Goal: Transaction & Acquisition: Purchase product/service

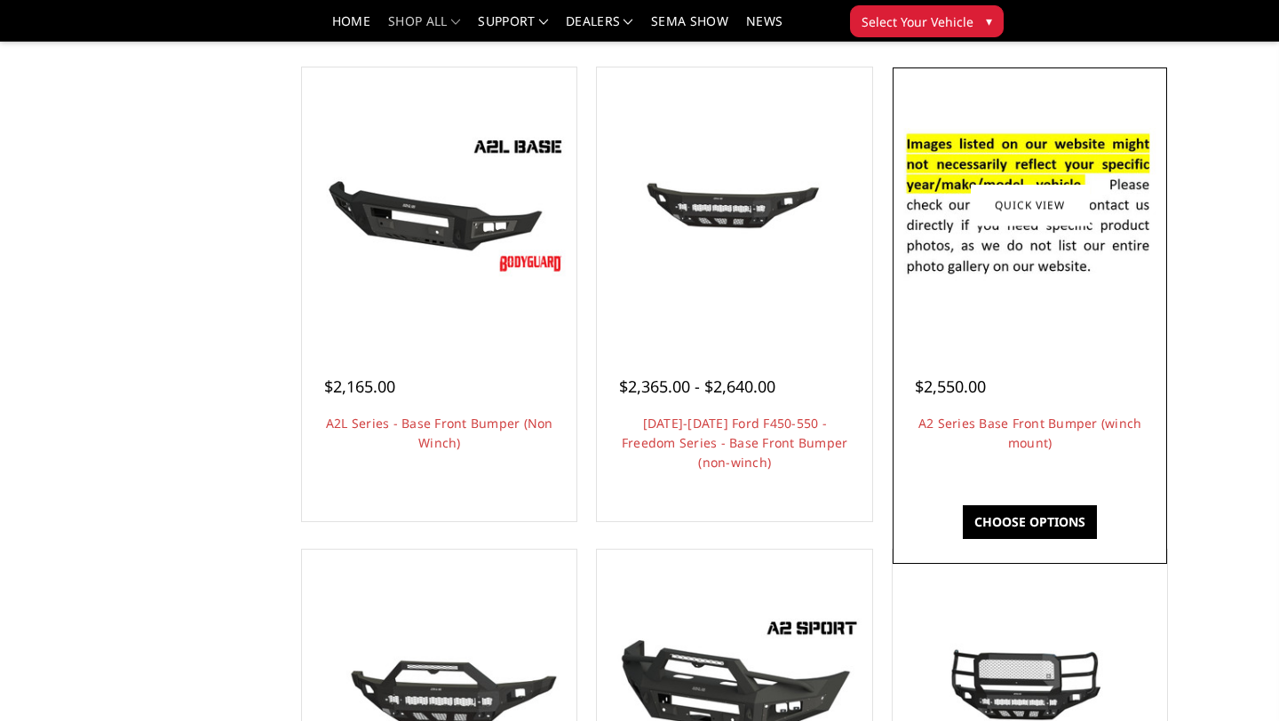
scroll to position [965, 0]
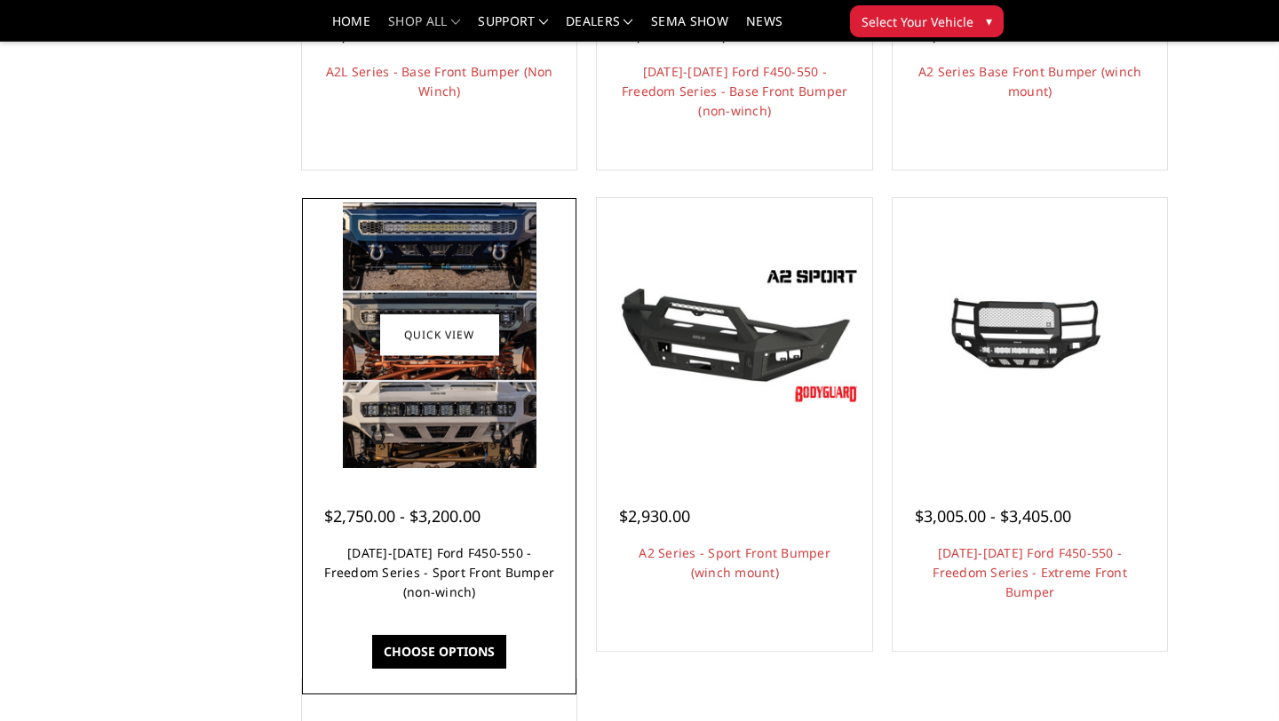
click at [511, 576] on link "[DATE]-[DATE] Ford F450-550 - Freedom Series - Sport Front Bumper (non-winch)" at bounding box center [439, 573] width 230 height 56
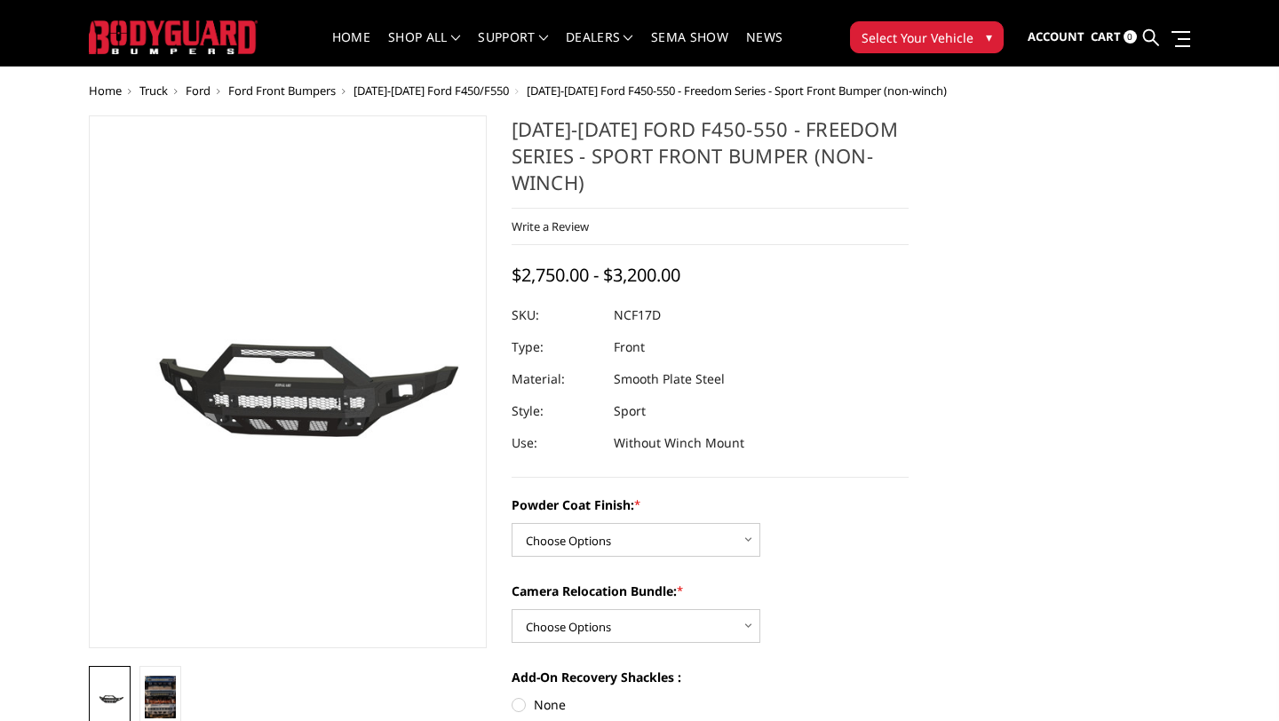
scroll to position [34, 0]
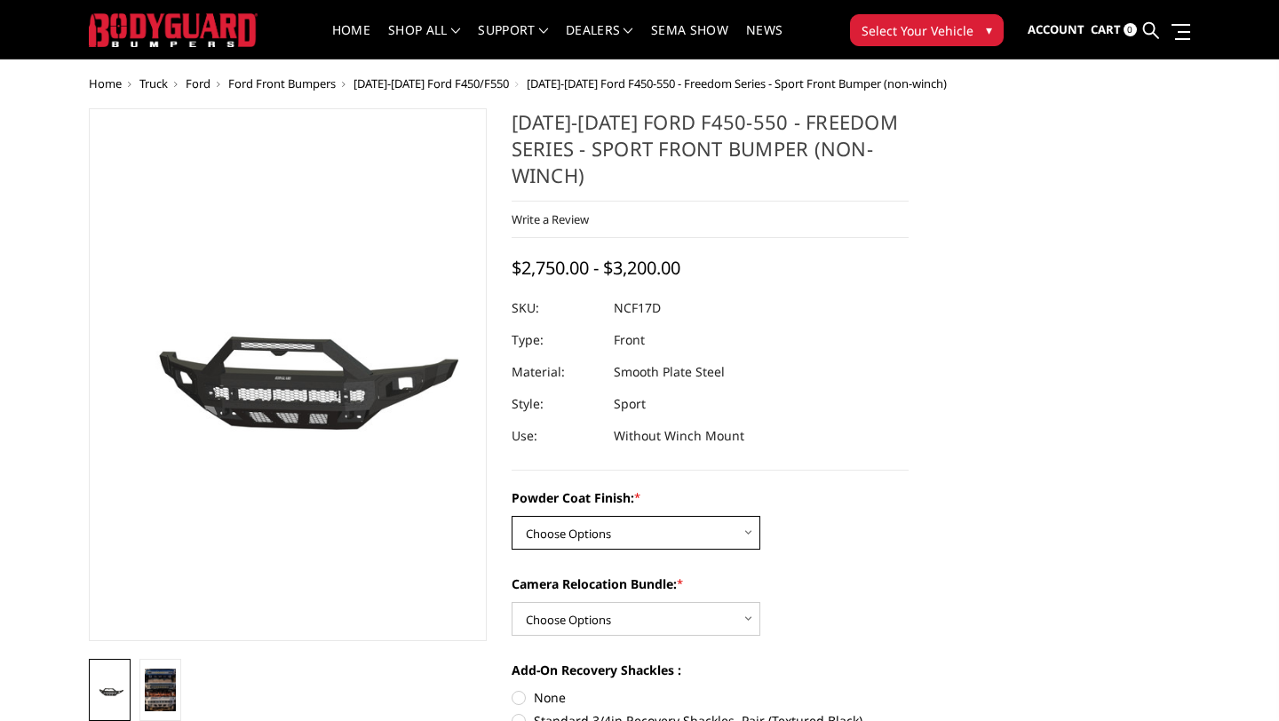
click at [675, 534] on select "Choose Options Bare Metal Textured Black Powder Coat" at bounding box center [636, 533] width 249 height 34
select select "3083"
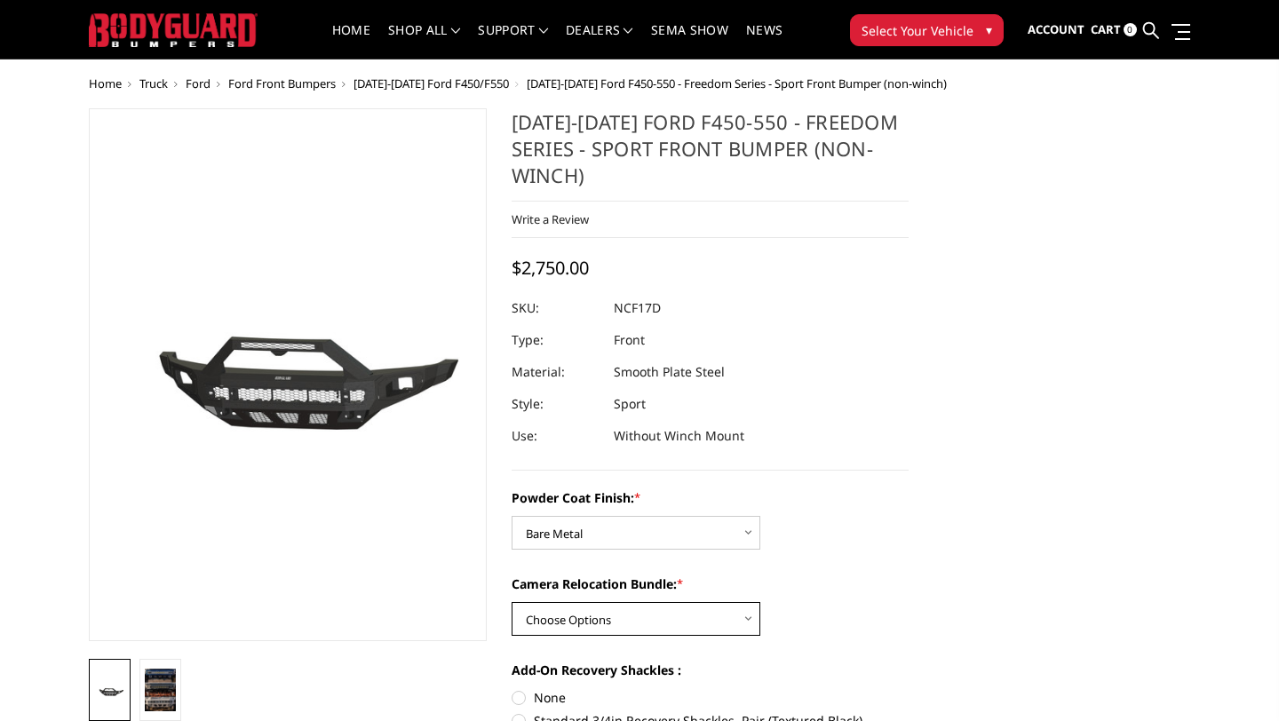
click at [674, 614] on select "Choose Options WITH Camera Relocation Bundle WITHOUT Camera Relocation Bundle" at bounding box center [636, 619] width 249 height 34
select select "3086"
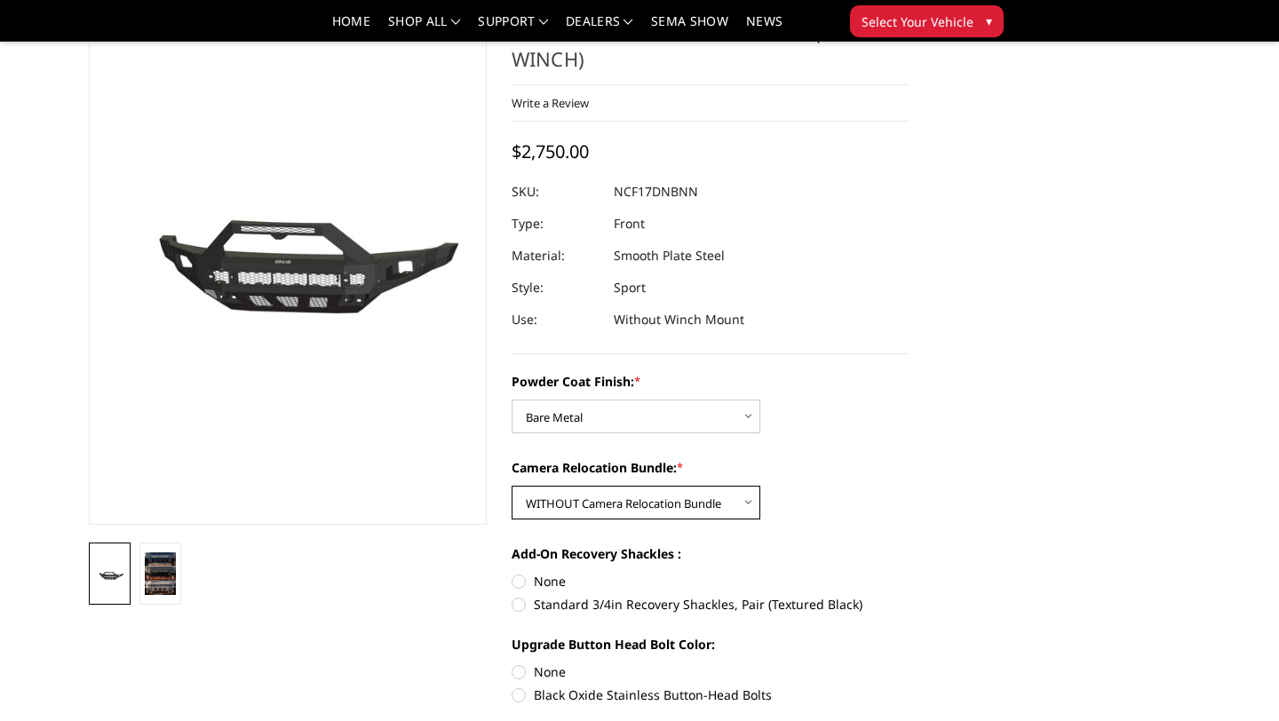
scroll to position [103, 0]
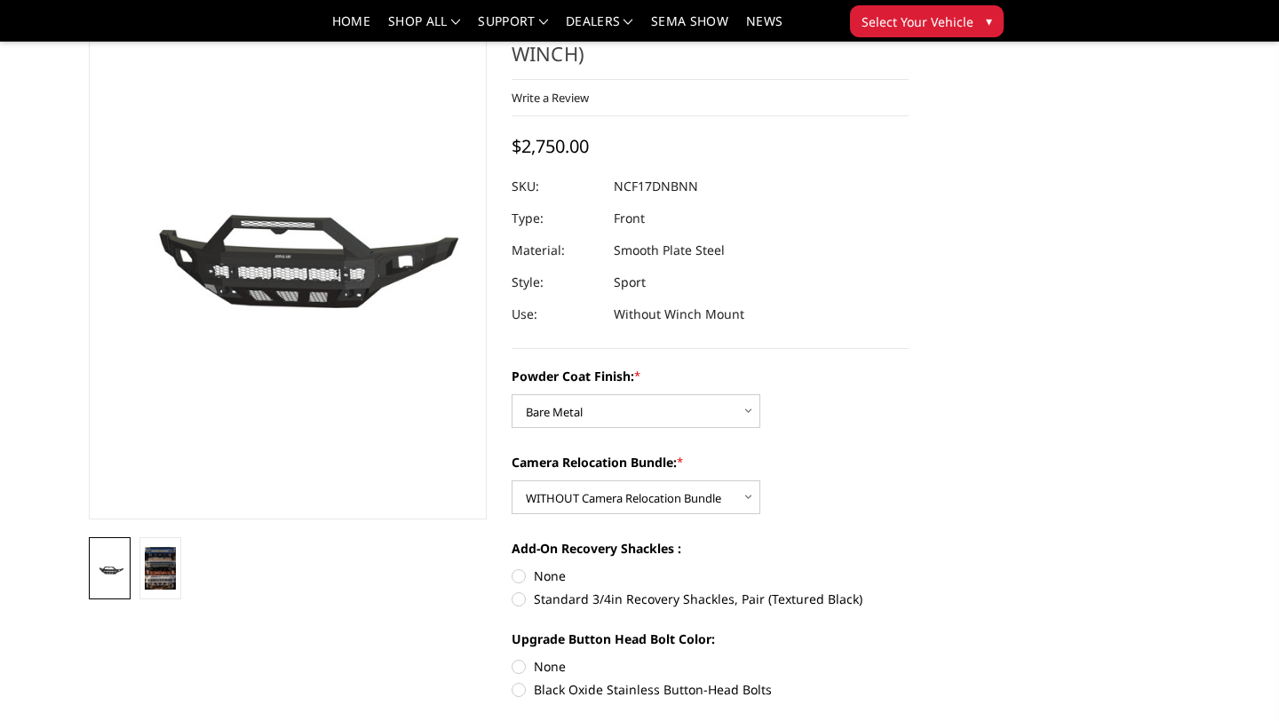
click at [691, 601] on label "Standard 3/4in Recovery Shackles, Pair (Textured Black)" at bounding box center [711, 599] width 398 height 19
click at [909, 568] on input "Standard 3/4in Recovery Shackles, Pair (Textured Black)" at bounding box center [909, 567] width 1 height 1
radio input "true"
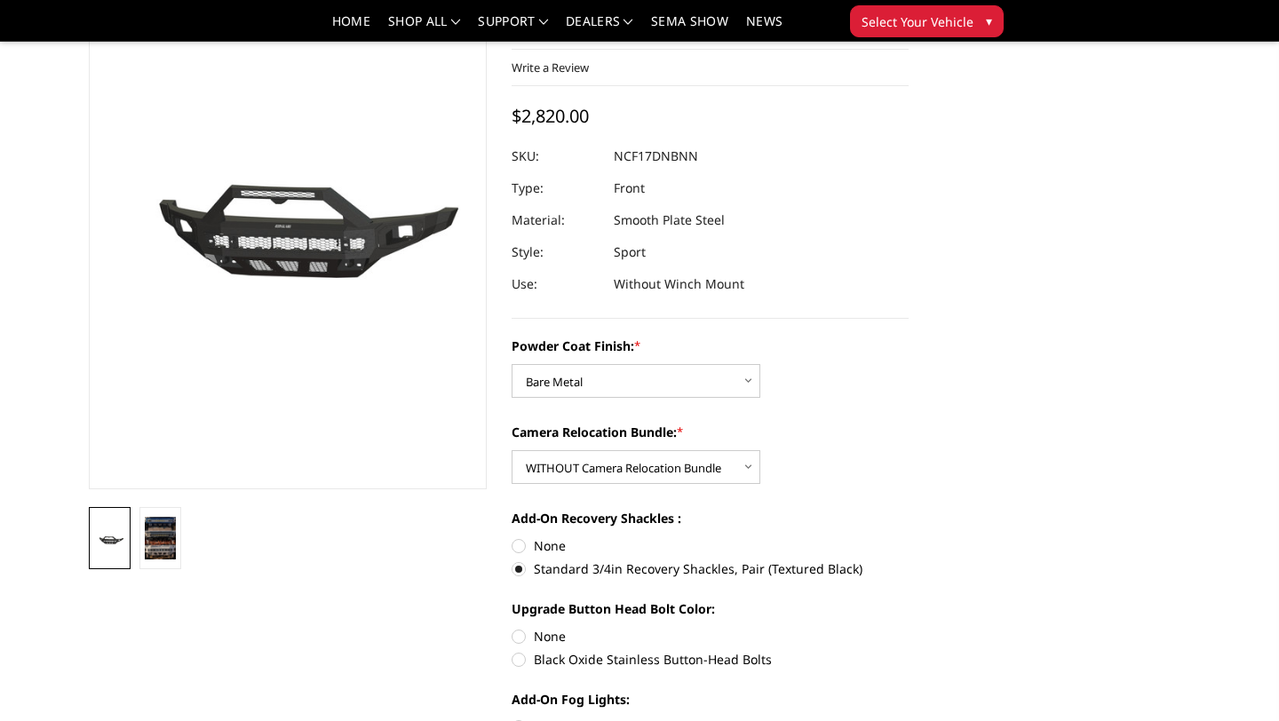
scroll to position [141, 0]
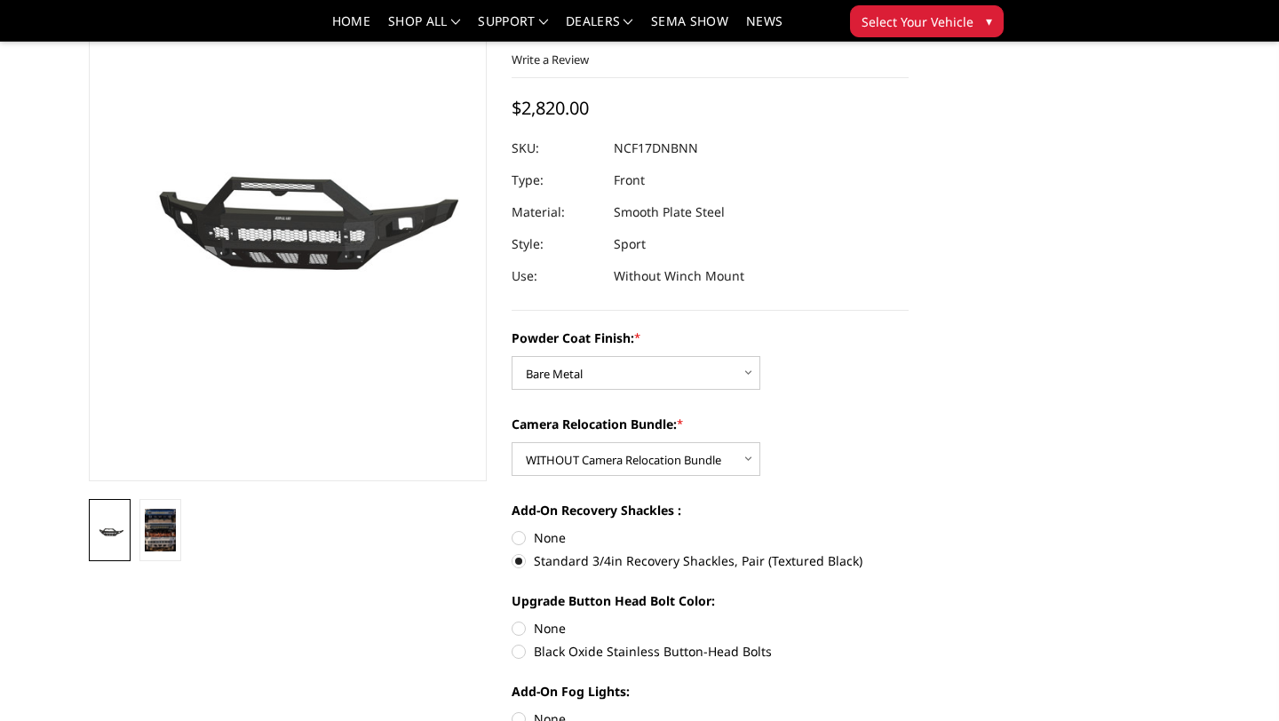
click at [721, 653] on label "Black Oxide Stainless Button-Head Bolts" at bounding box center [711, 651] width 398 height 19
click at [909, 620] on input "Black Oxide Stainless Button-Head Bolts" at bounding box center [909, 619] width 1 height 1
radio input "true"
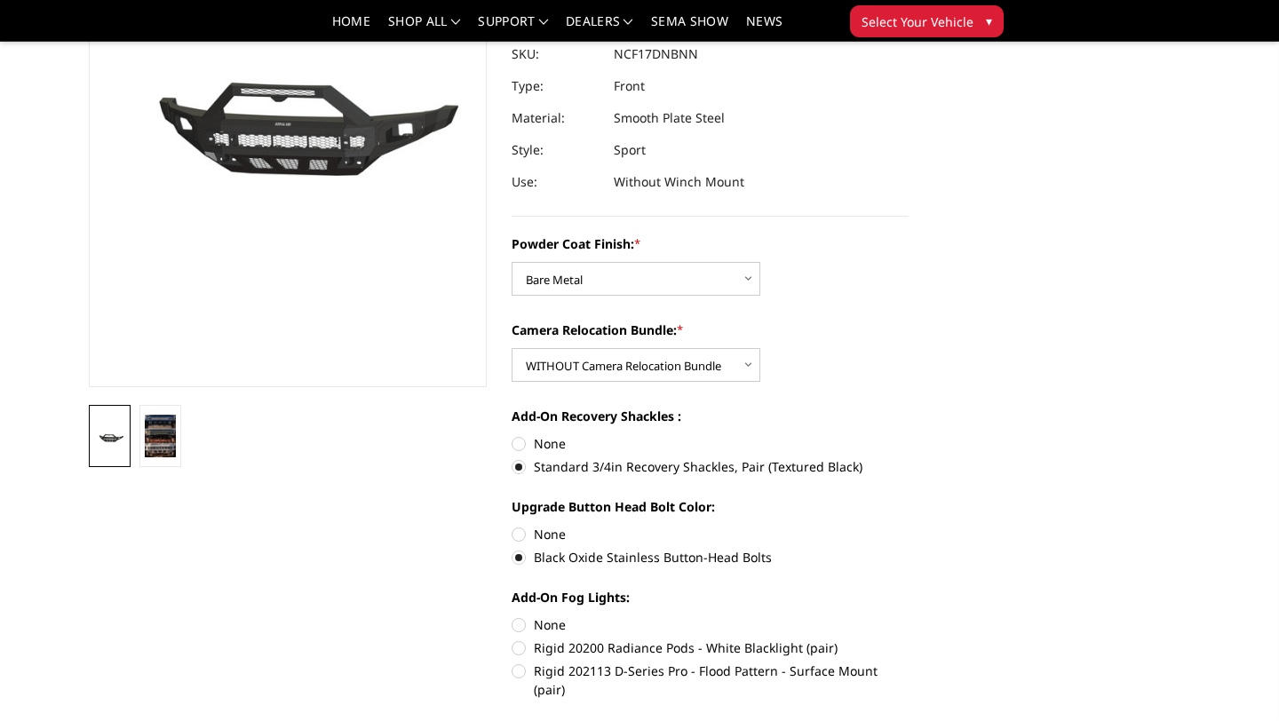
scroll to position [240, 0]
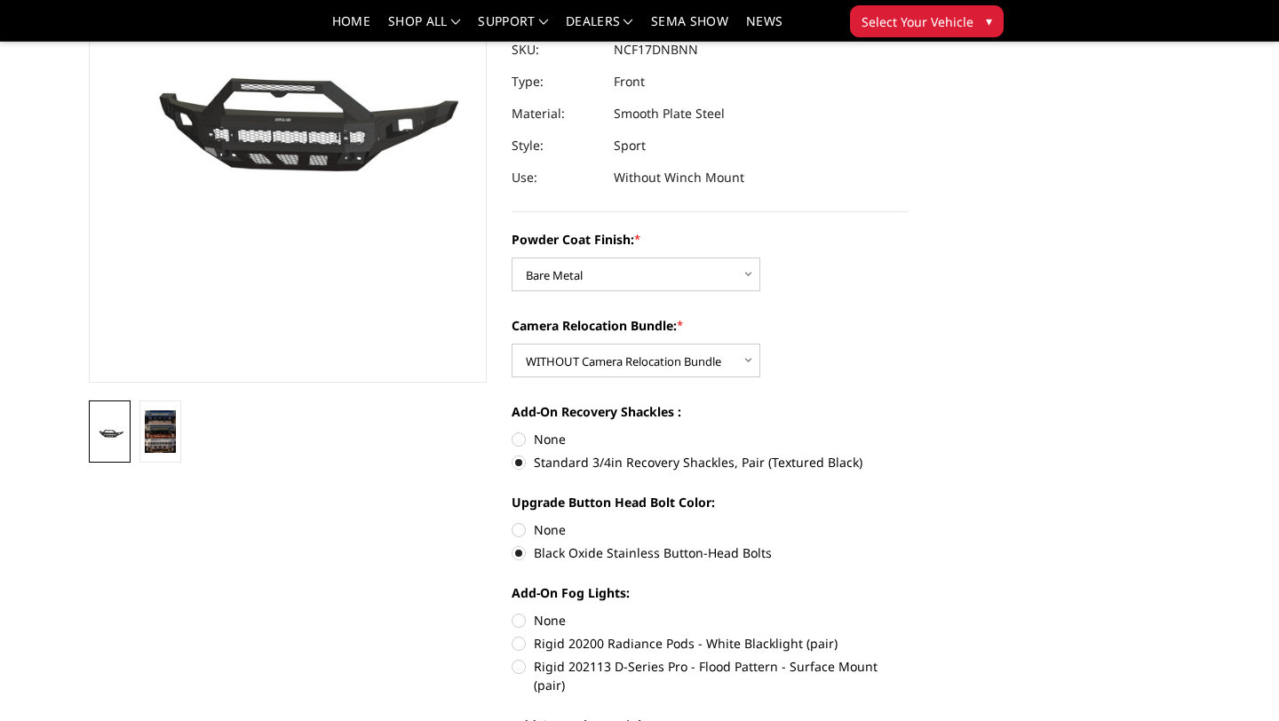
click at [711, 673] on label "Rigid 202113 D-Series Pro - Flood Pattern - Surface Mount (pair)" at bounding box center [711, 675] width 398 height 37
click at [909, 635] on input "Rigid 202113 D-Series Pro - Flood Pattern - Surface Mount (pair)" at bounding box center [909, 634] width 1 height 1
radio input "true"
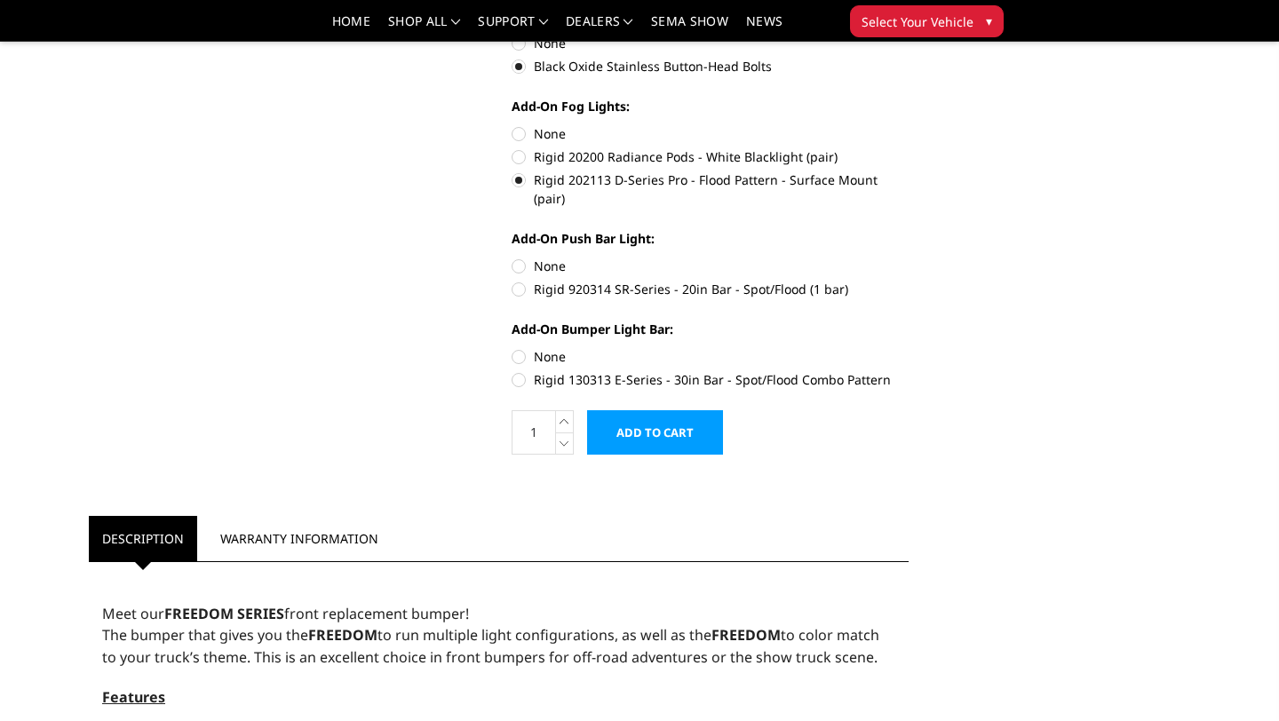
scroll to position [895, 0]
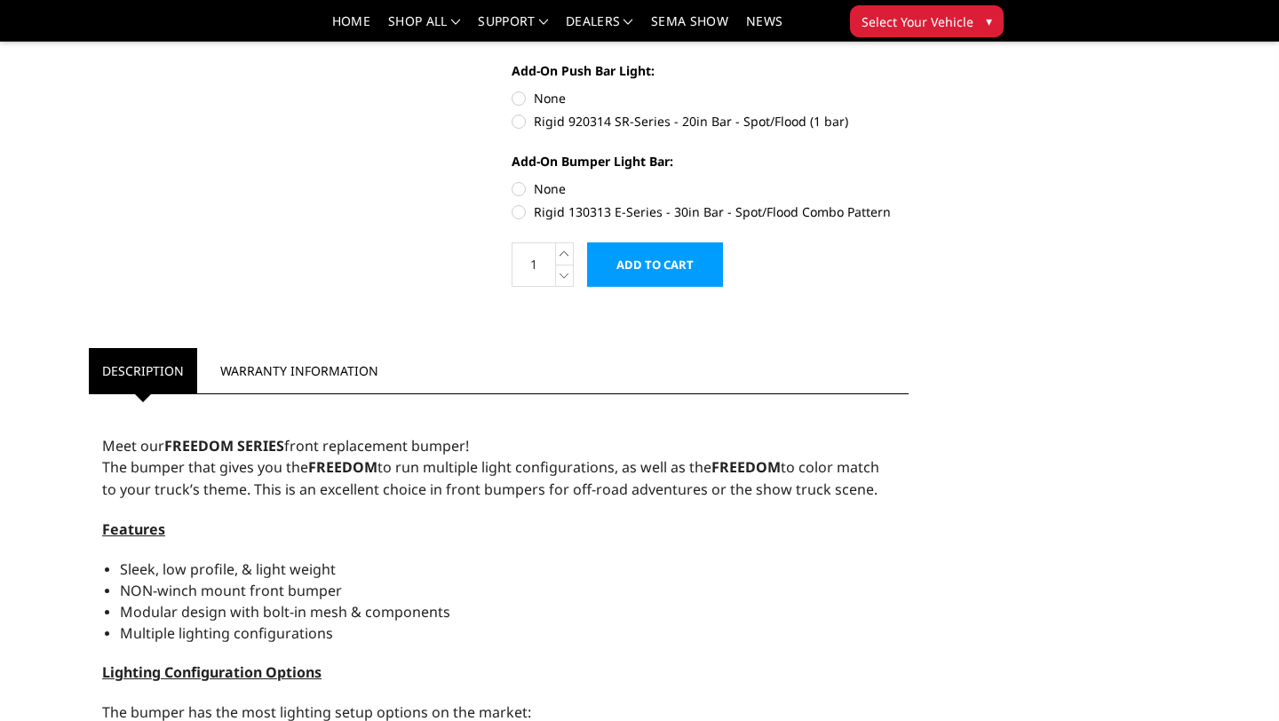
click at [649, 268] on input "Add to Cart" at bounding box center [655, 265] width 136 height 44
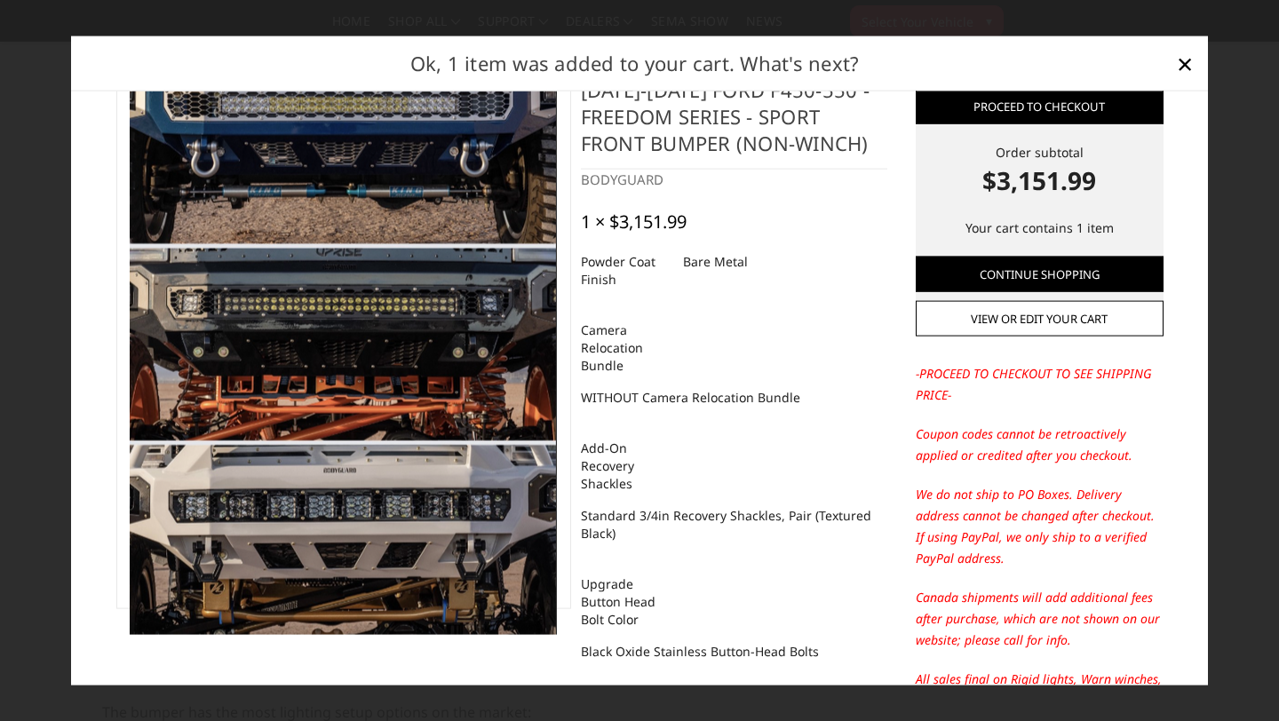
scroll to position [42, 0]
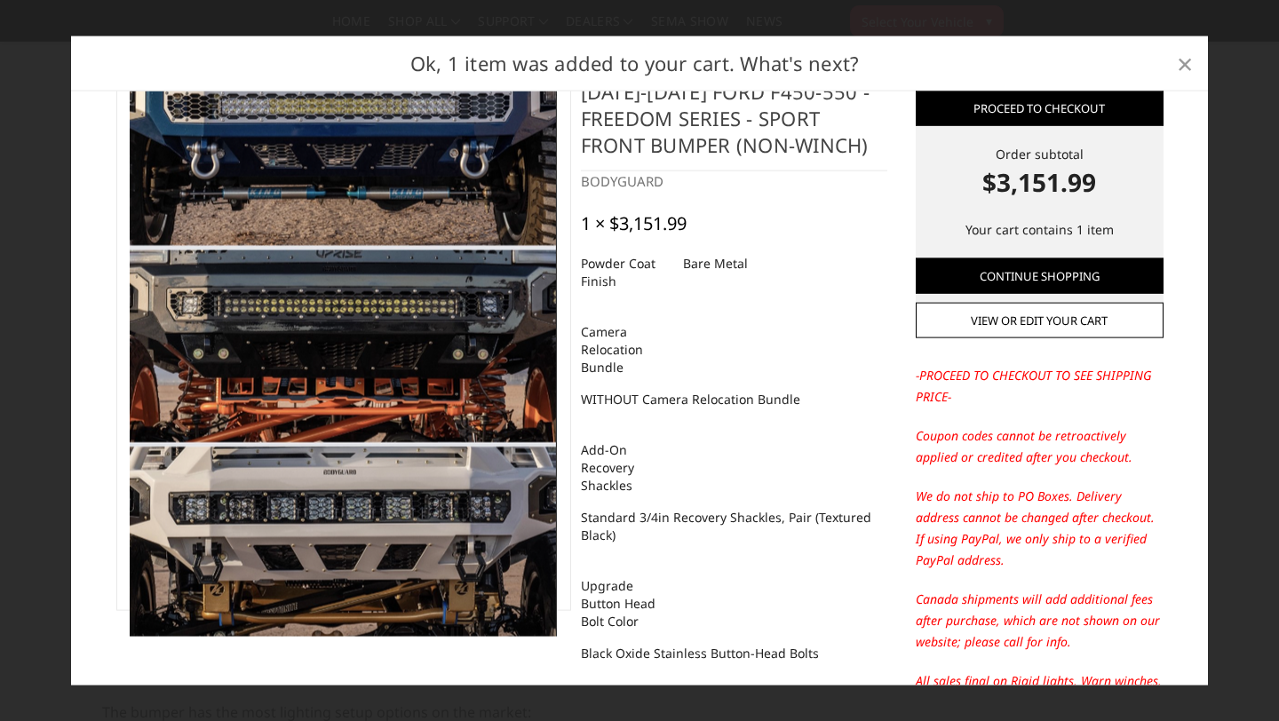
click at [1182, 73] on span "×" at bounding box center [1185, 63] width 16 height 38
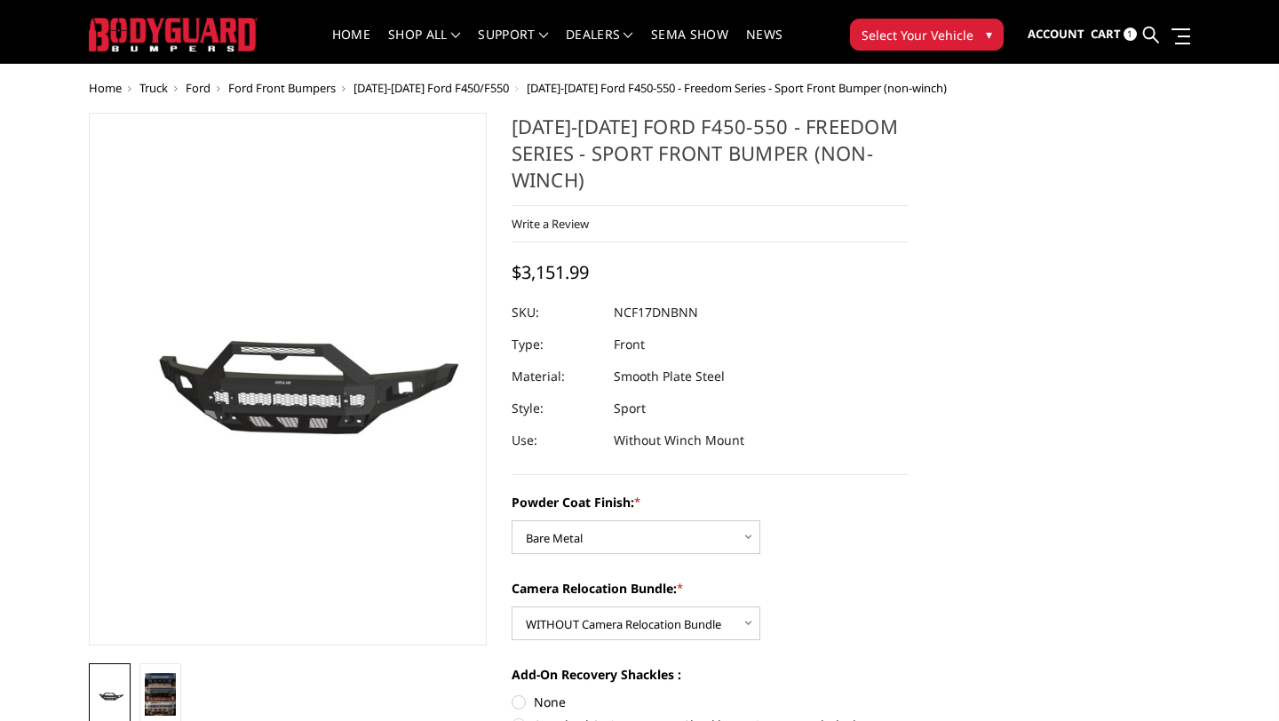
scroll to position [31, 0]
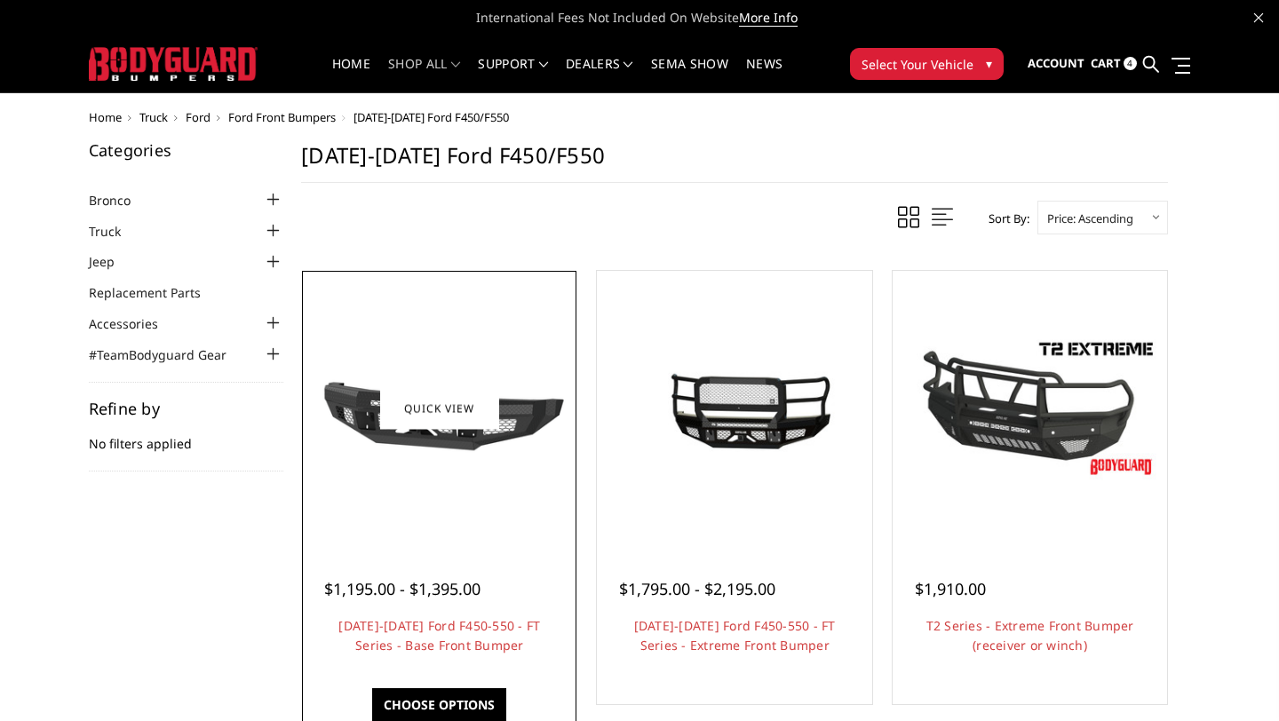
click at [480, 635] on div "$1,195.00 - $1,395.00 2017-2022 Ford F450-550 - FT Series - Base Front Bumper O…" at bounding box center [440, 608] width 266 height 135
click at [480, 644] on link "2017-2022 Ford F450-550 - FT Series - Base Front Bumper" at bounding box center [440, 635] width 202 height 36
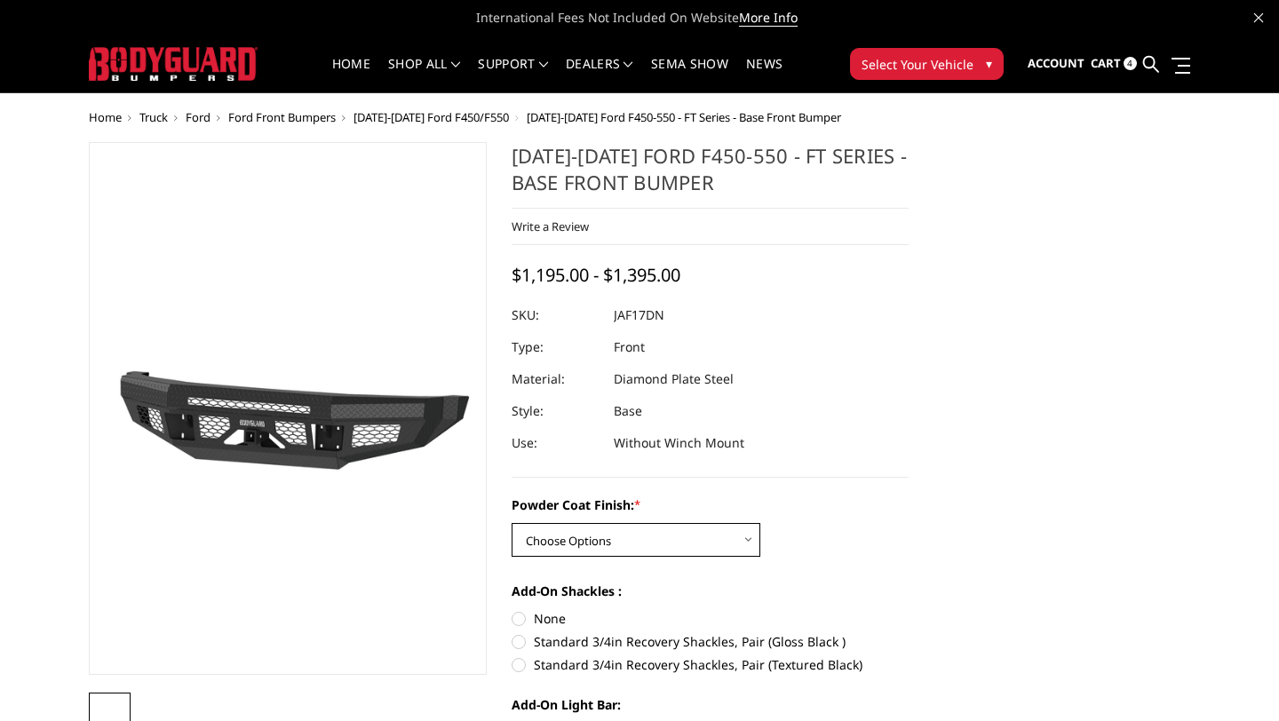
click at [671, 535] on select "Choose Options Bare Metal Gloss Black Powder Coat Textured Black Powder Coat" at bounding box center [636, 540] width 249 height 34
